Goal: Information Seeking & Learning: Learn about a topic

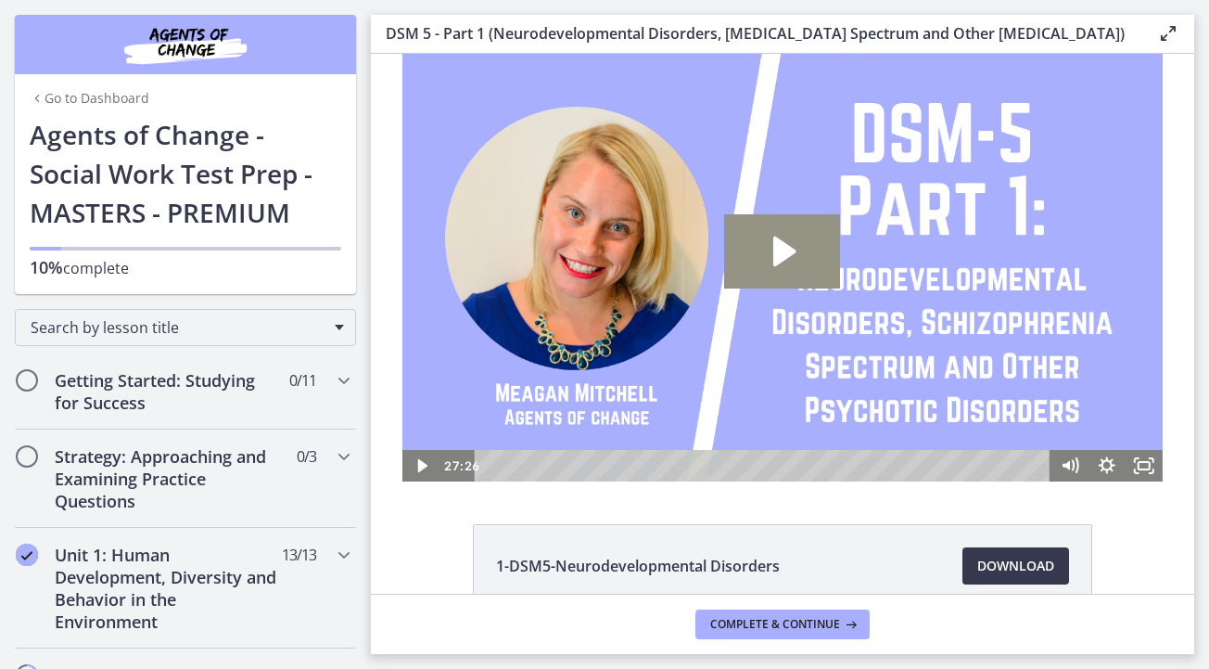
click at [752, 279] on icon "Play Video: cmseadc4lpnc72iv6tpg.mp4" at bounding box center [782, 251] width 116 height 74
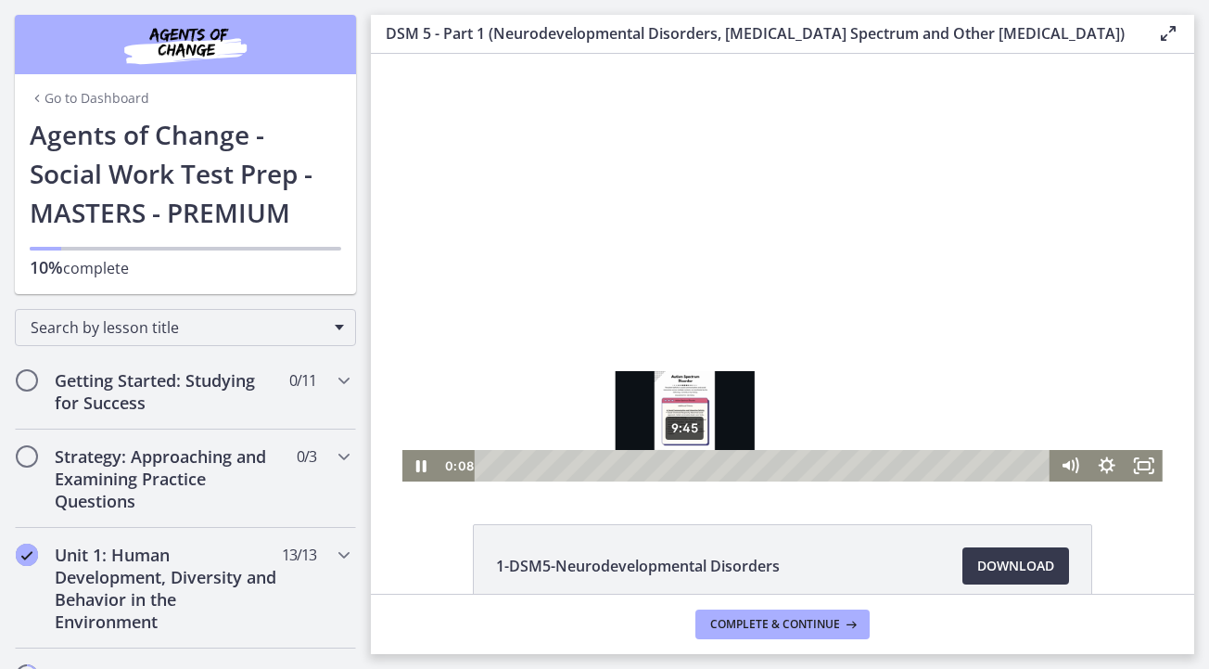
click at [685, 462] on div "9:45" at bounding box center [766, 466] width 554 height 32
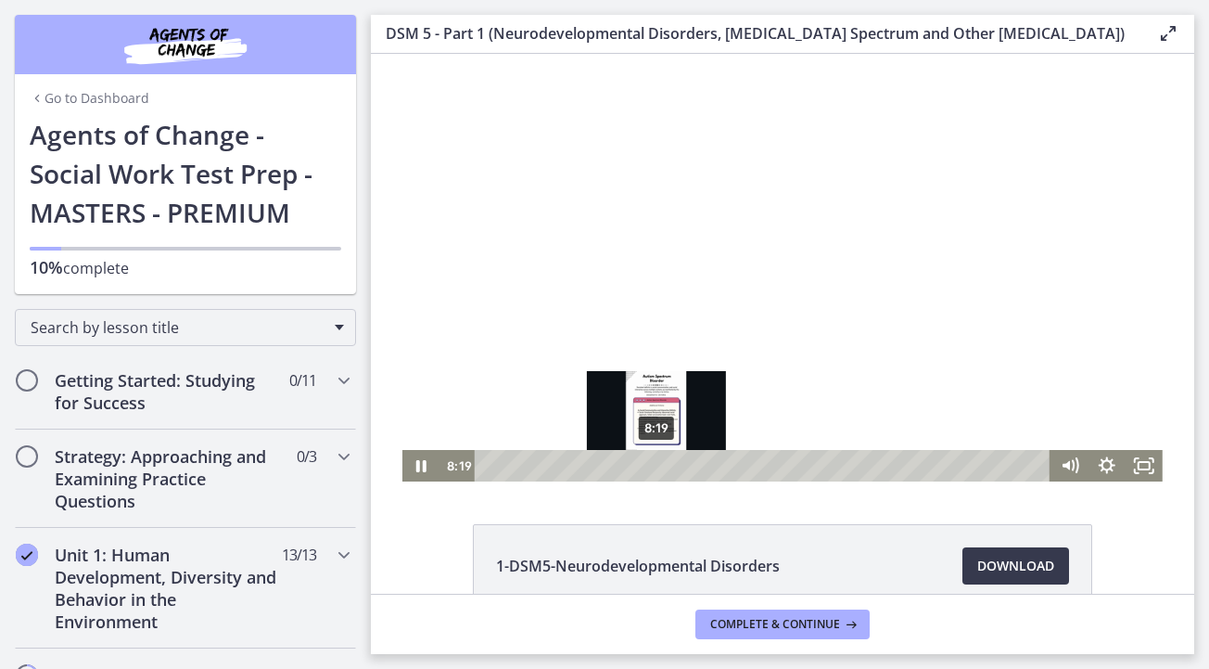
click at [657, 461] on div "8:19" at bounding box center [766, 466] width 554 height 32
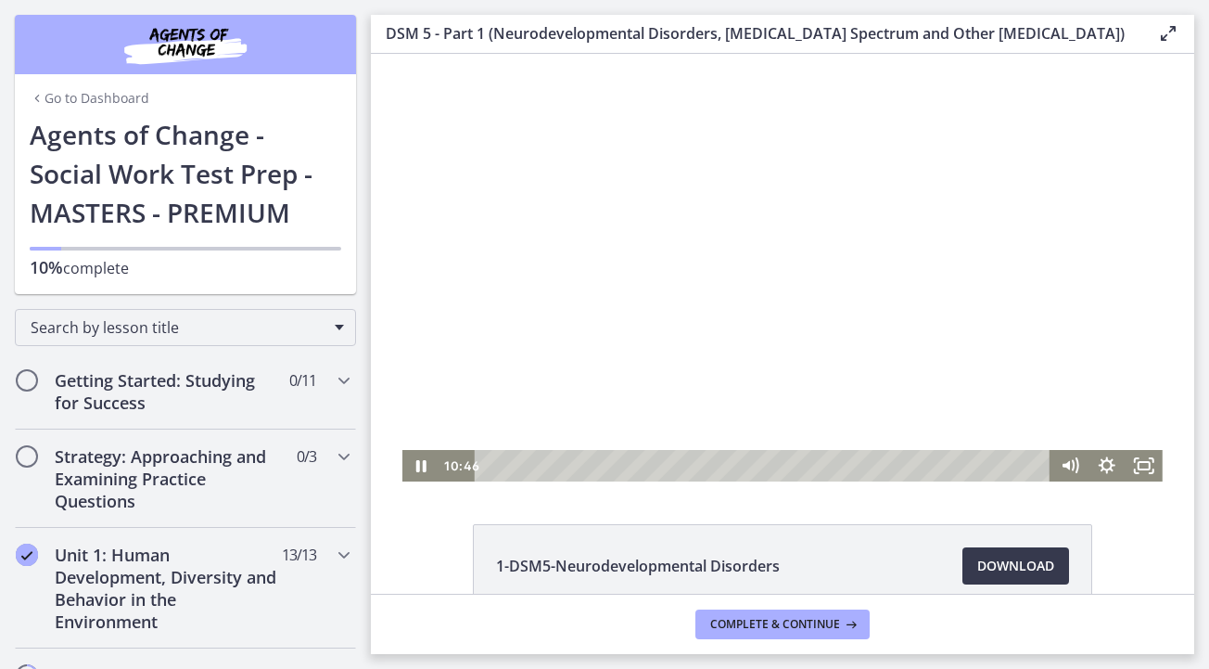
click at [652, 407] on div at bounding box center [783, 268] width 761 height 428
click at [586, 131] on div at bounding box center [783, 268] width 761 height 428
click at [667, 117] on div at bounding box center [783, 268] width 761 height 428
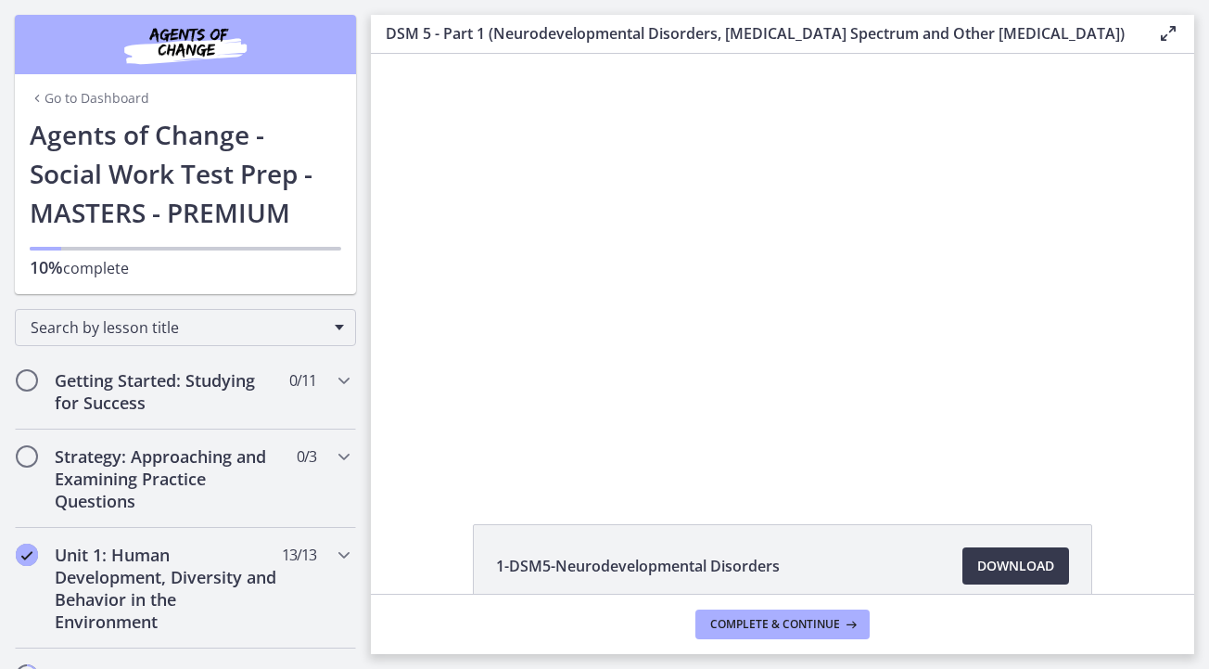
click at [403, 54] on button "Play Video: cmseadc4lpnc72iv6tpg.mp4" at bounding box center [403, 54] width 1 height 1
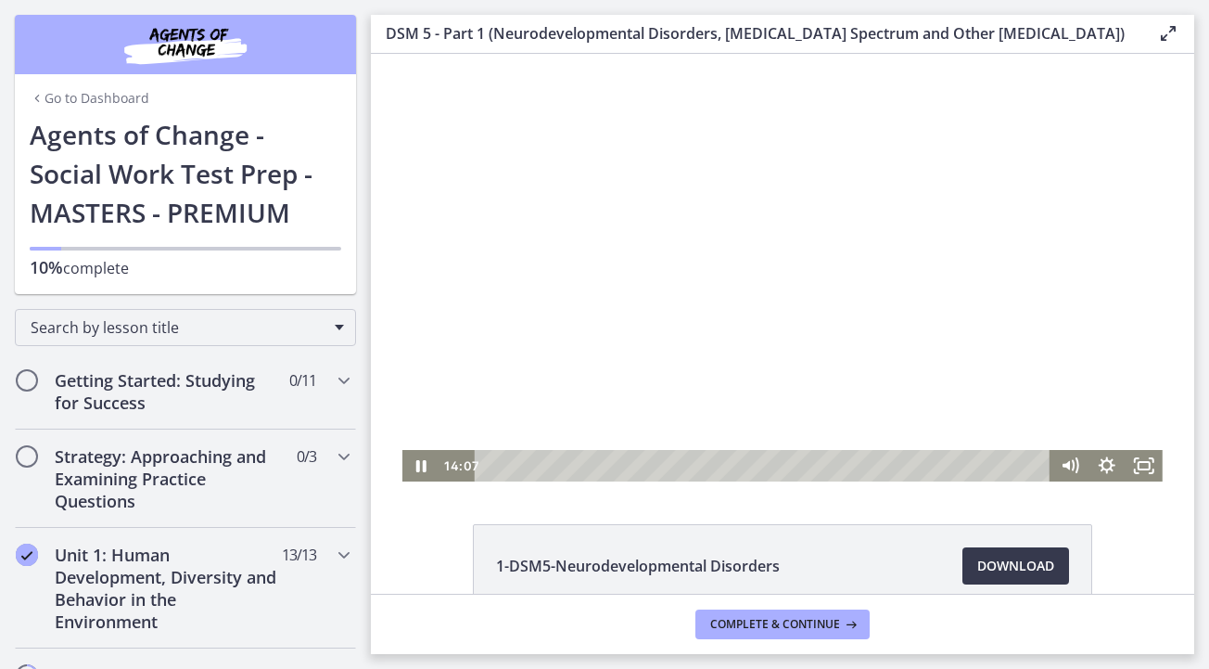
click at [697, 287] on div at bounding box center [783, 268] width 761 height 428
click at [793, 314] on div at bounding box center [783, 268] width 761 height 428
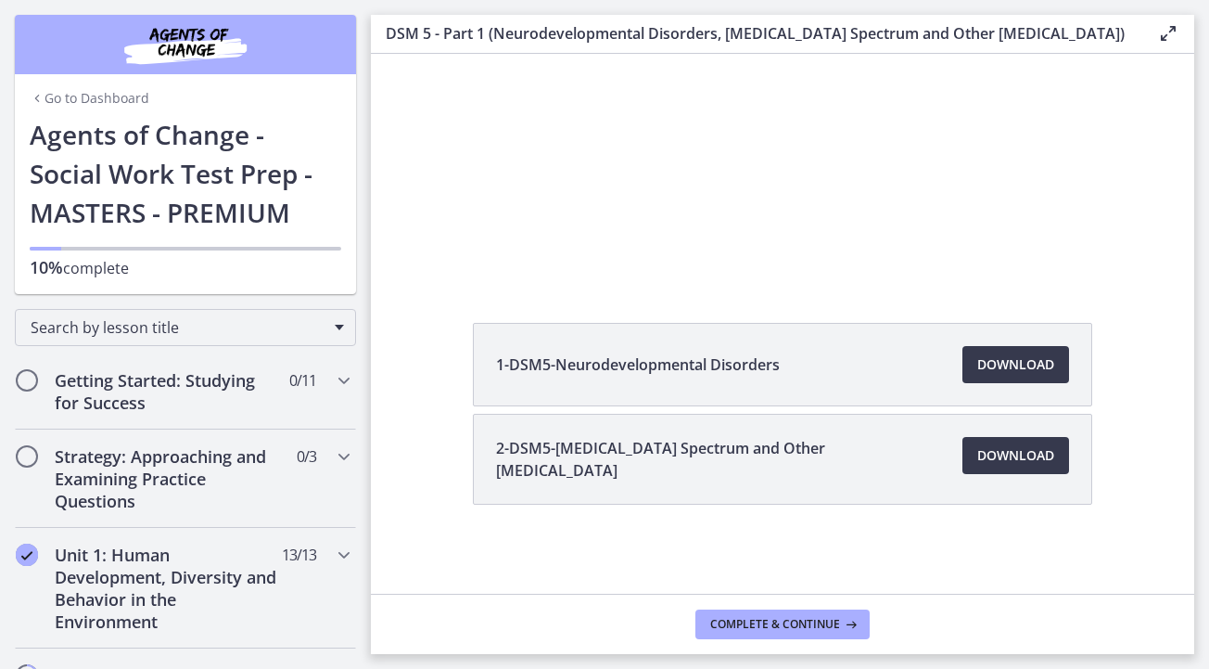
scroll to position [201, 0]
click at [979, 443] on link "Download Opens in a new window" at bounding box center [1016, 455] width 107 height 37
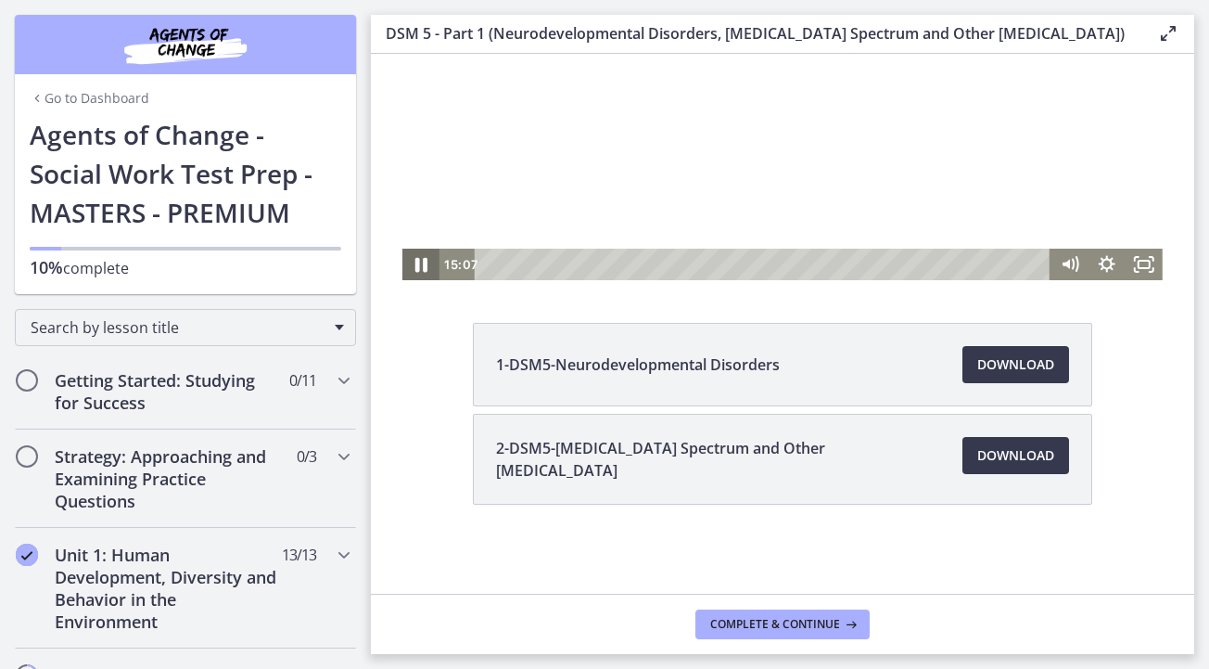
click at [421, 273] on icon "Pause" at bounding box center [421, 265] width 45 height 38
click at [706, 138] on div at bounding box center [783, 67] width 761 height 428
click at [743, 201] on div at bounding box center [783, 67] width 761 height 428
click at [644, 121] on div at bounding box center [783, 67] width 761 height 428
click at [726, 152] on div at bounding box center [783, 67] width 761 height 428
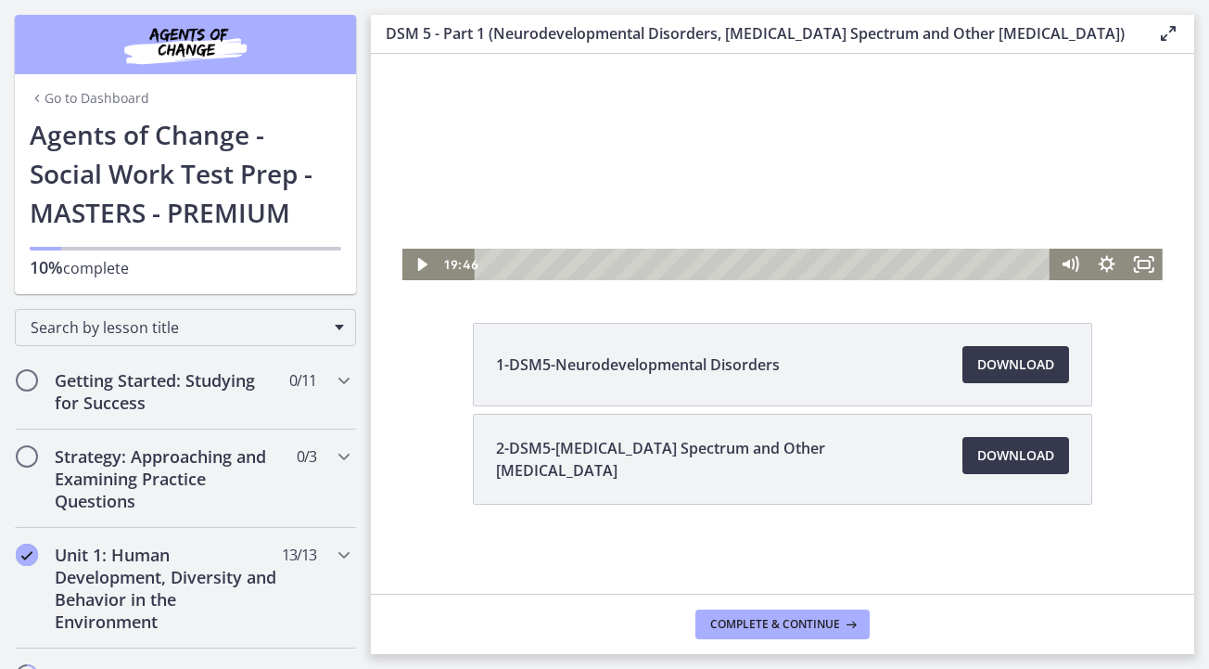
click at [924, 2] on main "DSM 5 - Part 1 (Neurodevelopmental Disorders, [MEDICAL_DATA] Spectrum and Other…" at bounding box center [790, 334] width 838 height 669
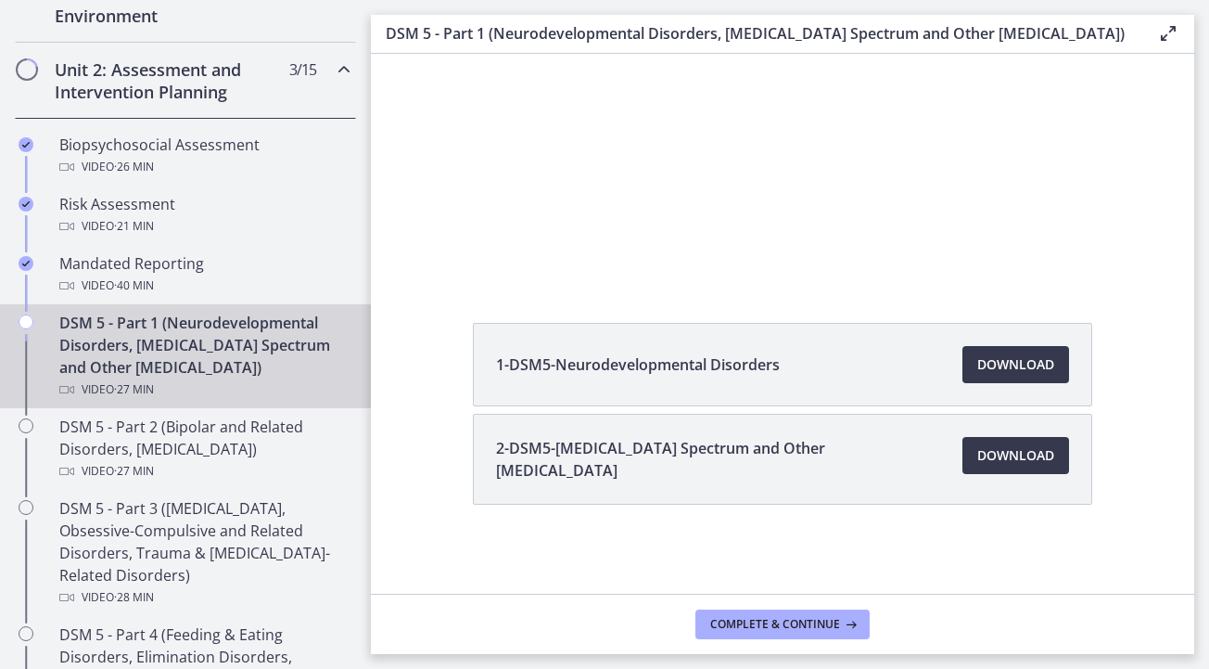
scroll to position [579, 0]
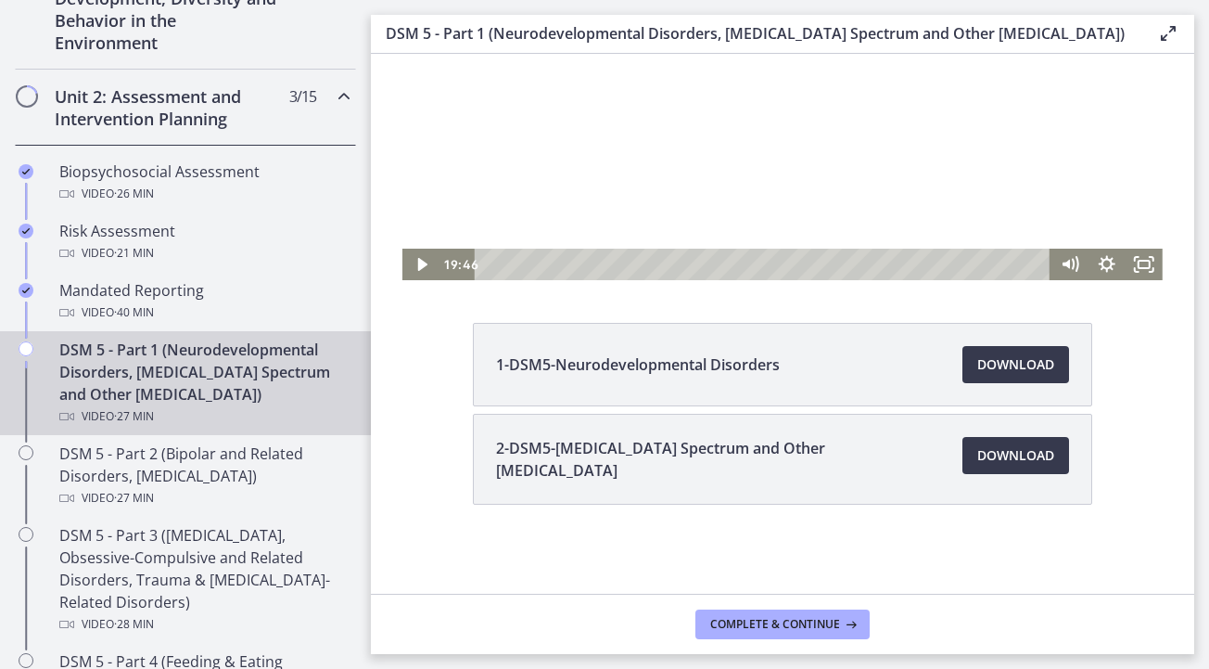
click at [566, 116] on div at bounding box center [783, 67] width 761 height 428
click at [700, 150] on div at bounding box center [783, 67] width 761 height 428
click at [656, 134] on div at bounding box center [783, 67] width 761 height 428
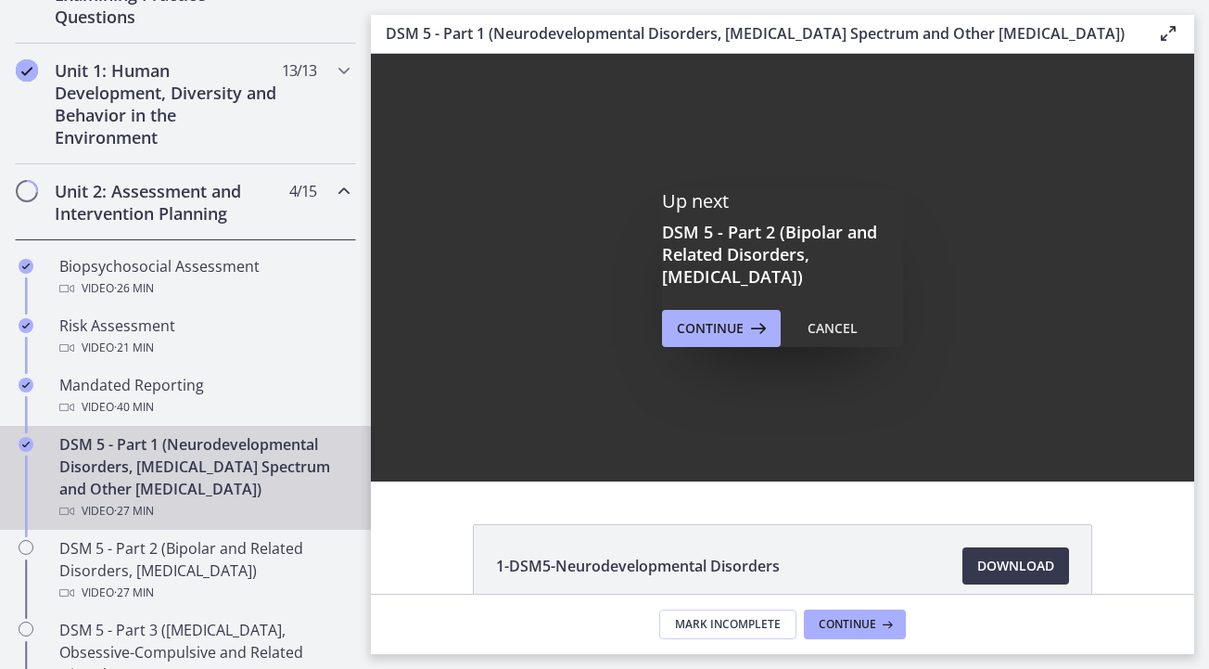
scroll to position [0, 0]
